Goal: Task Accomplishment & Management: Manage account settings

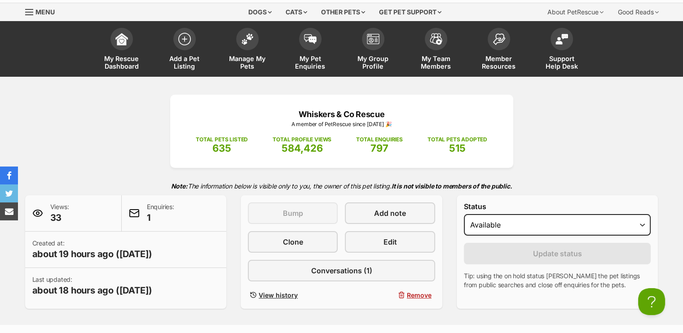
scroll to position [28, 0]
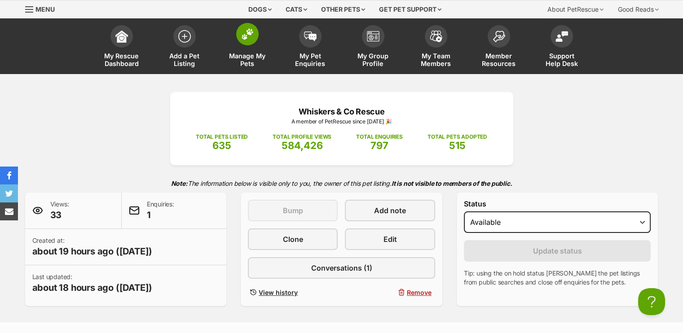
click at [267, 40] on link "Manage My Pets" at bounding box center [247, 47] width 63 height 53
click at [243, 35] on img at bounding box center [247, 34] width 13 height 12
drag, startPoint x: 243, startPoint y: 35, endPoint x: 243, endPoint y: 49, distance: 13.9
click at [243, 49] on link "Manage My Pets" at bounding box center [247, 47] width 63 height 53
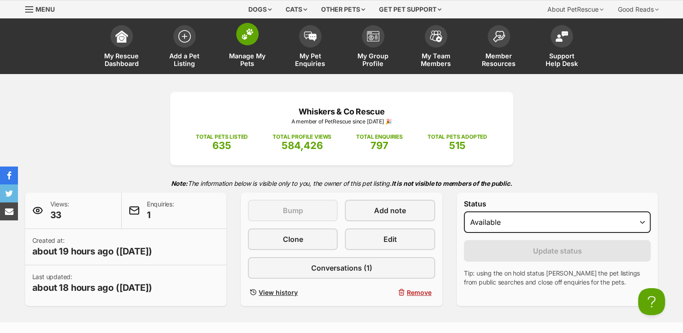
click at [244, 65] on span "Manage My Pets" at bounding box center [247, 59] width 40 height 15
click at [246, 48] on link "Manage My Pets" at bounding box center [247, 47] width 63 height 53
click at [247, 38] on img at bounding box center [247, 34] width 13 height 12
